Goal: Task Accomplishment & Management: Use online tool/utility

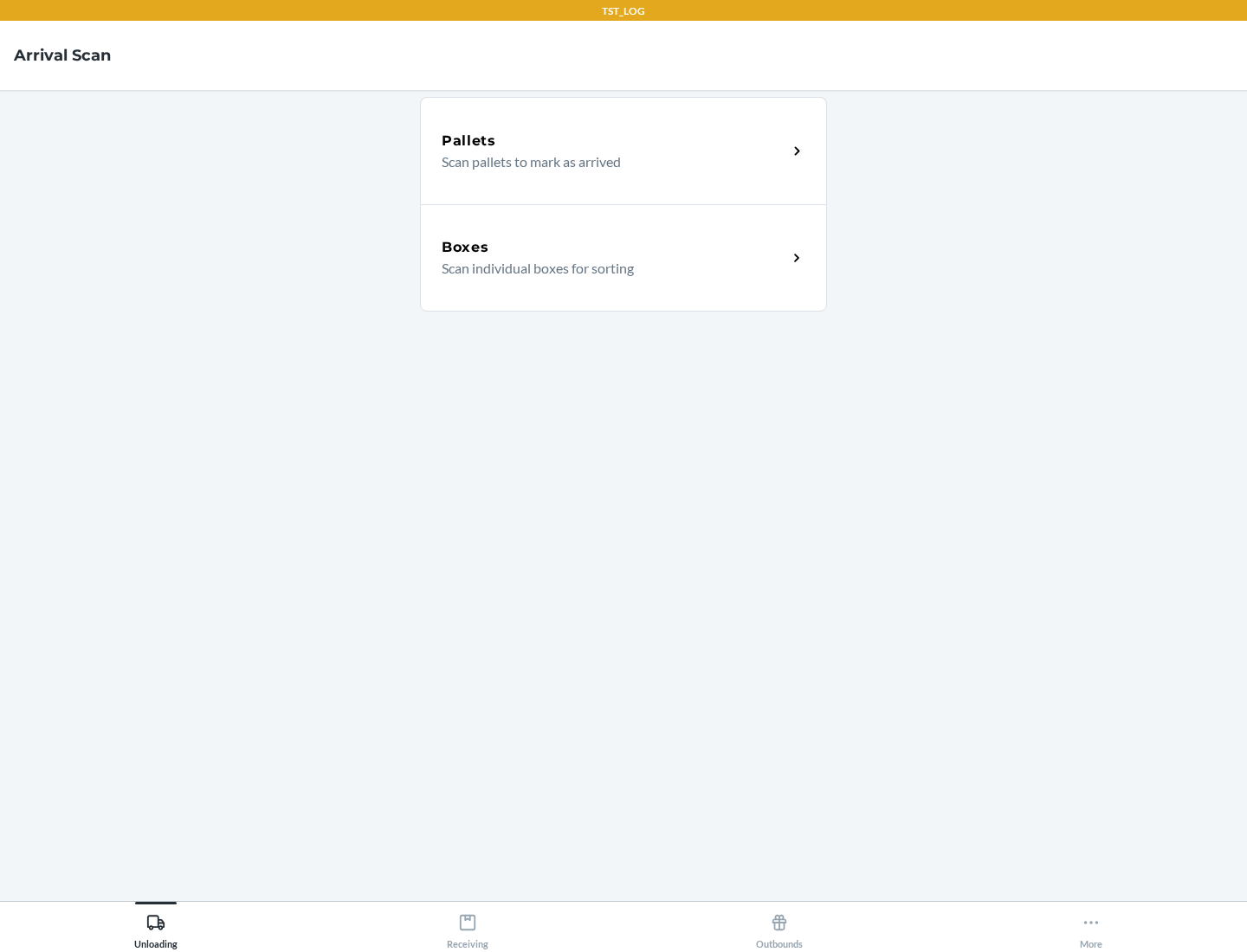
click at [614, 248] on div "Boxes" at bounding box center [614, 247] width 346 height 21
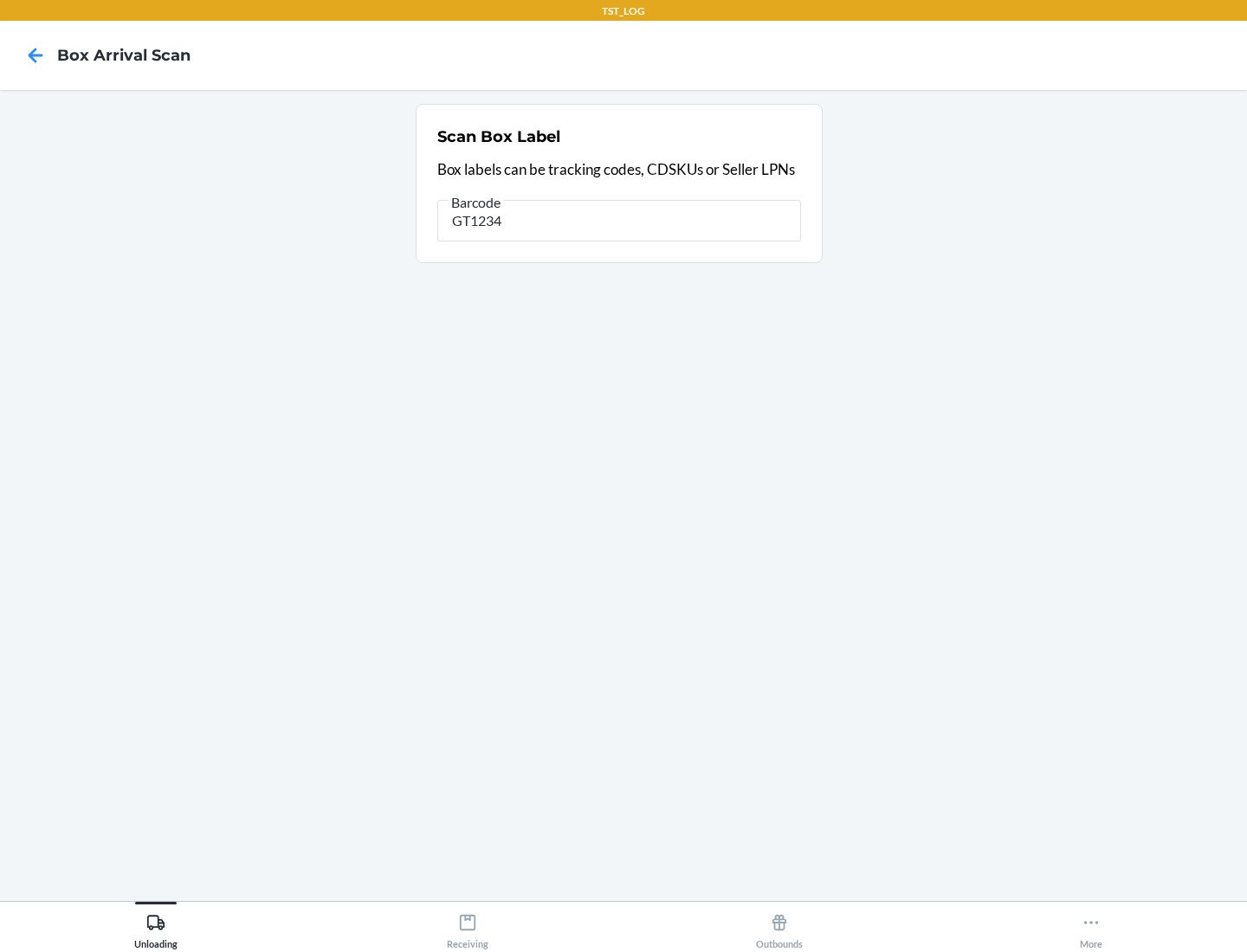
type input "GT1234"
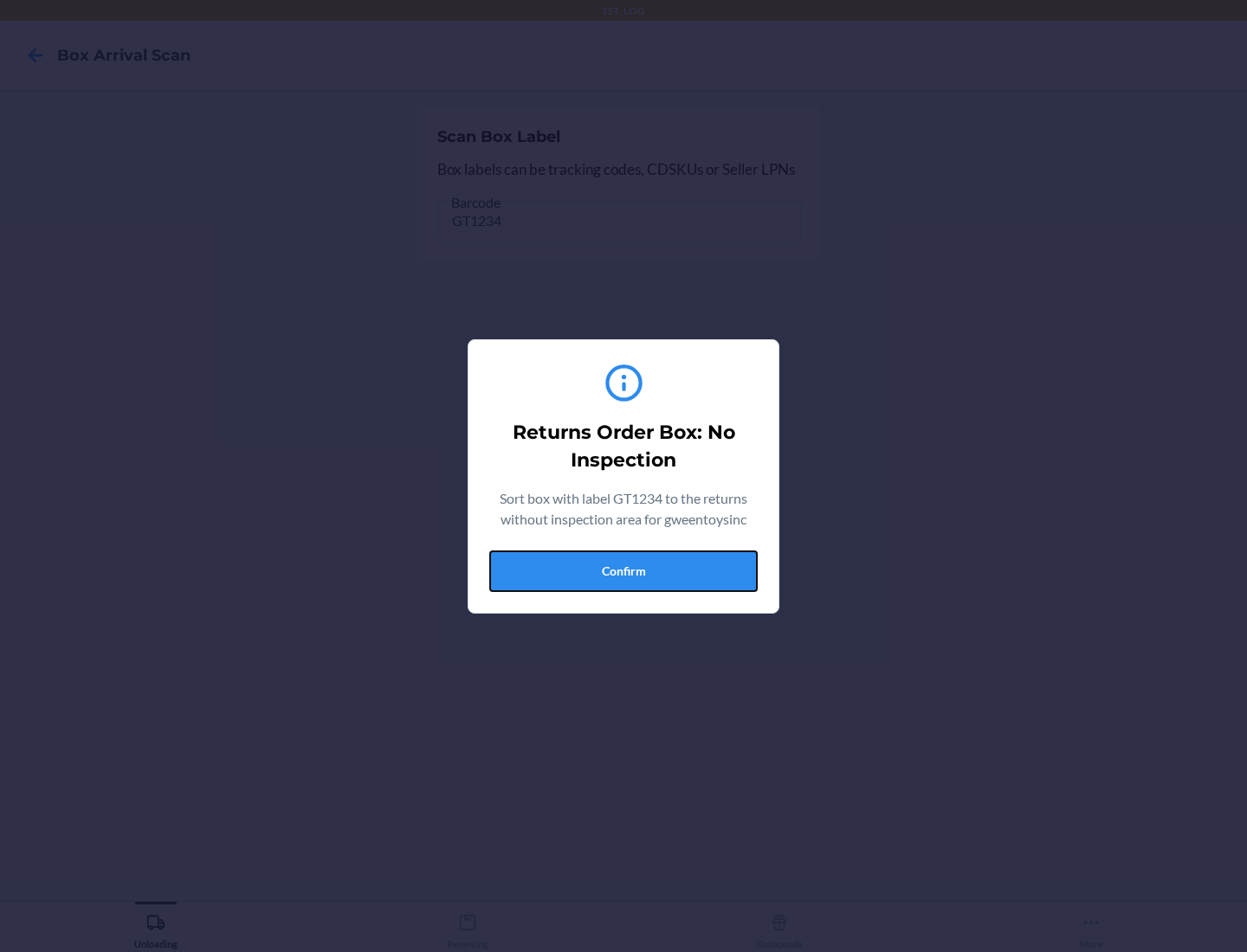
click at [624, 570] on button "Confirm" at bounding box center [624, 571] width 268 height 41
